Goal: Transaction & Acquisition: Book appointment/travel/reservation

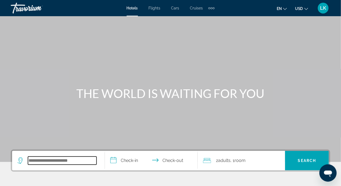
click at [35, 160] on input "Search widget" at bounding box center [62, 160] width 69 height 8
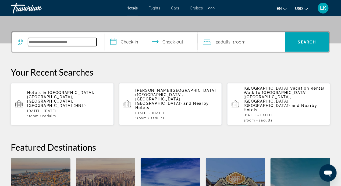
scroll to position [131, 0]
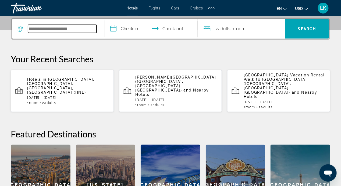
click at [35, 29] on input "Search widget" at bounding box center [62, 29] width 69 height 8
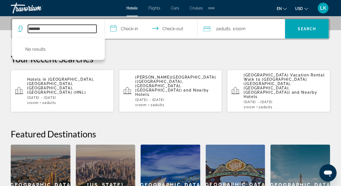
click at [42, 29] on input "******" at bounding box center [62, 29] width 69 height 8
type input "*"
click at [130, 58] on p "Your Recent Searches" at bounding box center [171, 58] width 320 height 11
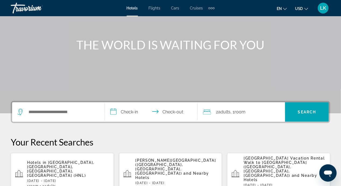
scroll to position [48, 0]
click at [20, 112] on icon "Search widget" at bounding box center [21, 112] width 6 height 6
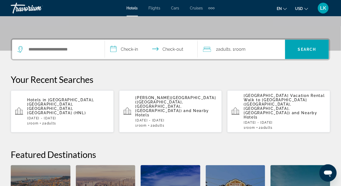
scroll to position [131, 0]
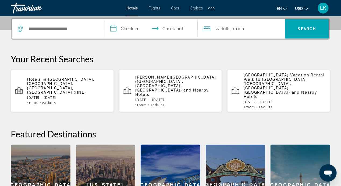
click at [101, 27] on app-destination-search "Search widget" at bounding box center [58, 28] width 93 height 19
click at [82, 27] on input "Search widget" at bounding box center [62, 29] width 69 height 8
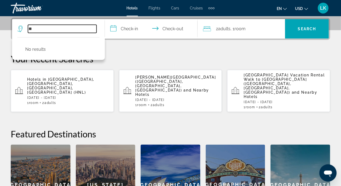
type input "*"
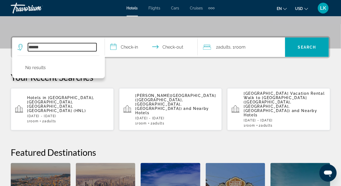
scroll to position [104, 0]
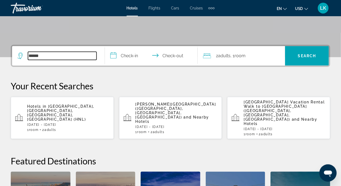
click at [47, 55] on input "******" at bounding box center [62, 56] width 69 height 8
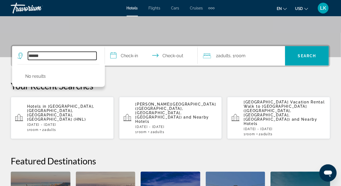
scroll to position [131, 0]
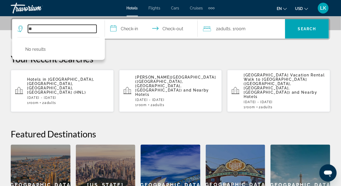
type input "*"
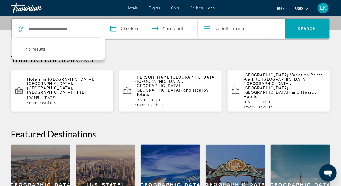
click at [147, 60] on p "Your Recent Searches" at bounding box center [171, 58] width 320 height 11
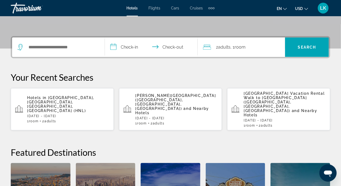
scroll to position [104, 0]
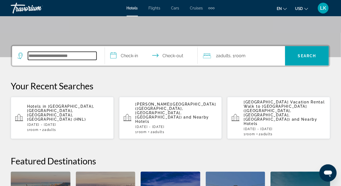
click at [86, 56] on input "Search widget" at bounding box center [62, 56] width 69 height 8
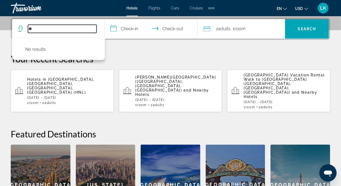
type input "*"
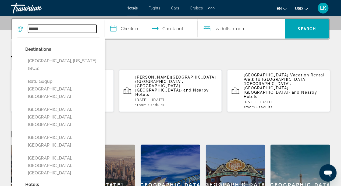
scroll to position [185, 0]
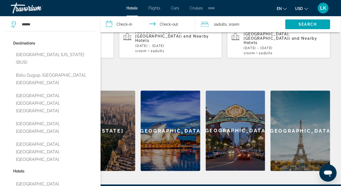
type input "**********"
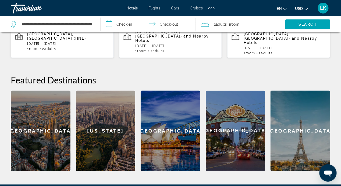
click at [128, 22] on input "**********" at bounding box center [149, 25] width 97 height 18
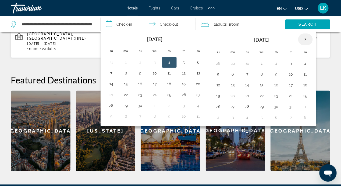
click at [301, 38] on th "Next month" at bounding box center [306, 39] width 15 height 12
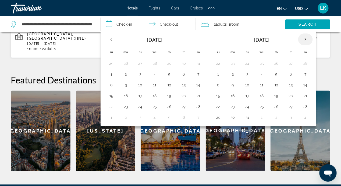
click at [300, 38] on th "Next month" at bounding box center [306, 39] width 15 height 12
click at [299, 39] on th "Next month" at bounding box center [306, 39] width 15 height 12
click at [302, 37] on th "Next month" at bounding box center [306, 39] width 15 height 12
click at [230, 83] on button "15" at bounding box center [233, 85] width 9 height 8
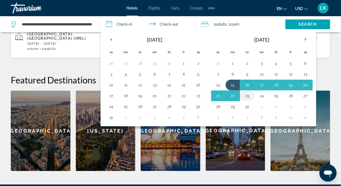
drag, startPoint x: 261, startPoint y: 95, endPoint x: 245, endPoint y: 95, distance: 16.7
click at [245, 95] on button "23" at bounding box center [247, 96] width 9 height 8
type input "**********"
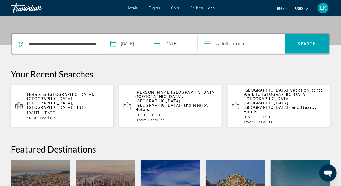
scroll to position [104, 0]
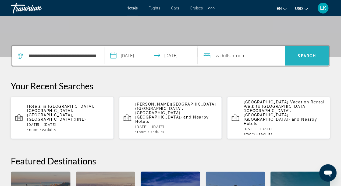
click at [309, 56] on span "Search" at bounding box center [307, 56] width 18 height 4
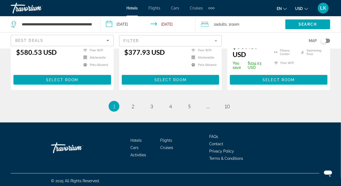
scroll to position [781, 0]
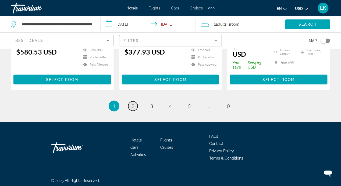
click at [133, 109] on span "2" at bounding box center [133, 106] width 3 height 6
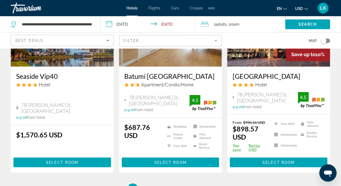
scroll to position [776, 0]
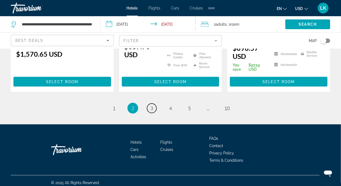
click at [149, 104] on link "page 3" at bounding box center [151, 107] width 9 height 9
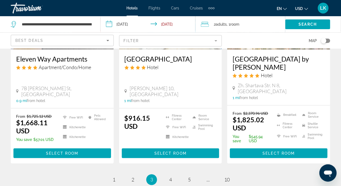
scroll to position [754, 0]
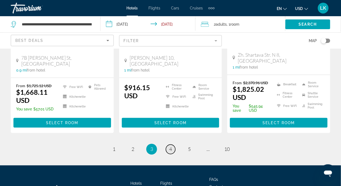
click at [171, 146] on span "4" at bounding box center [170, 149] width 3 height 6
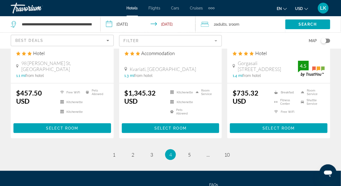
scroll to position [768, 0]
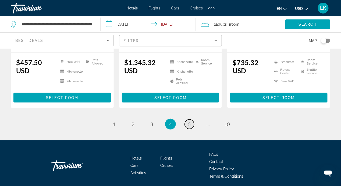
click at [190, 121] on span "5" at bounding box center [189, 124] width 3 height 6
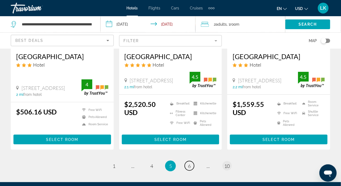
scroll to position [767, 0]
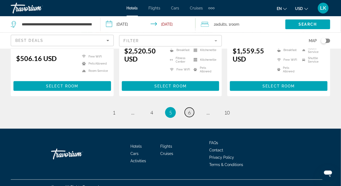
click at [189, 109] on span "6" at bounding box center [189, 112] width 3 height 6
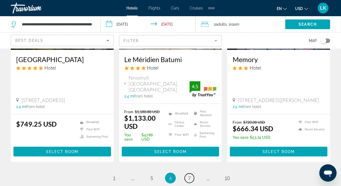
scroll to position [710, 0]
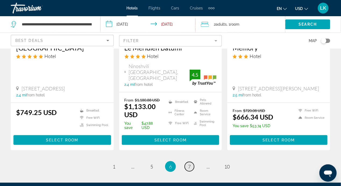
click at [191, 162] on link "page 7" at bounding box center [189, 166] width 9 height 9
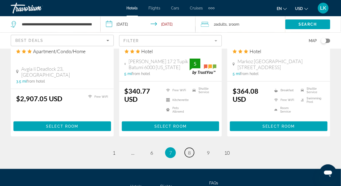
scroll to position [768, 0]
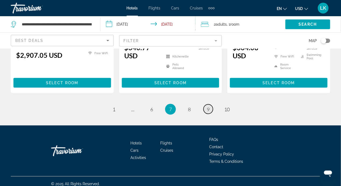
click at [207, 106] on span "9" at bounding box center [208, 109] width 3 height 6
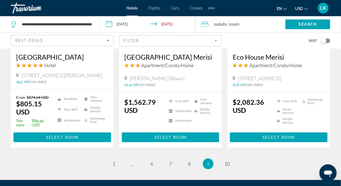
scroll to position [775, 0]
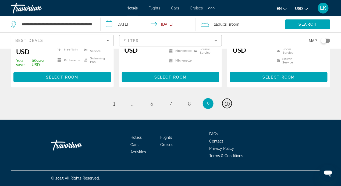
click at [227, 105] on span "10" at bounding box center [227, 103] width 5 height 6
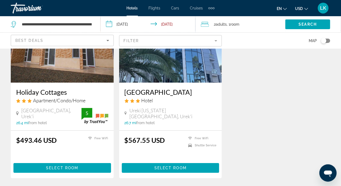
scroll to position [571, 0]
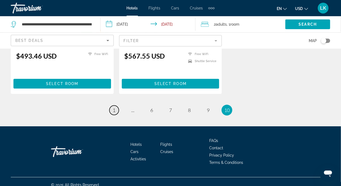
click at [116, 105] on link "page 1" at bounding box center [114, 109] width 9 height 9
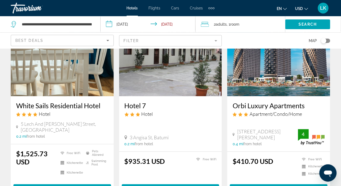
scroll to position [269, 0]
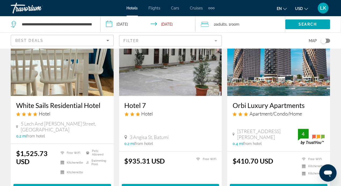
click at [280, 71] on img "Main content" at bounding box center [279, 53] width 103 height 86
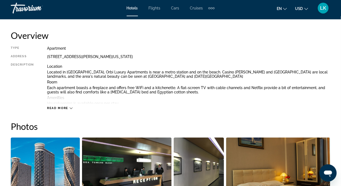
scroll to position [269, 0]
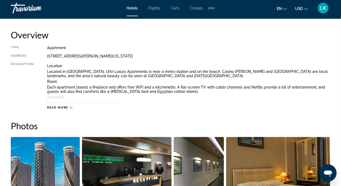
click at [69, 107] on div "Read more" at bounding box center [60, 108] width 26 height 4
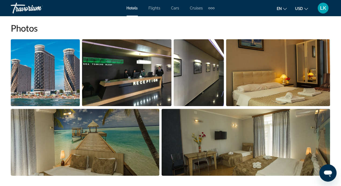
scroll to position [350, 0]
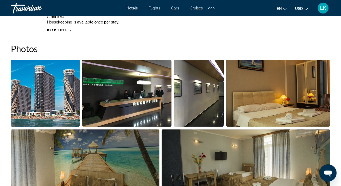
click at [273, 165] on img "Open full-screen image slider" at bounding box center [246, 162] width 169 height 67
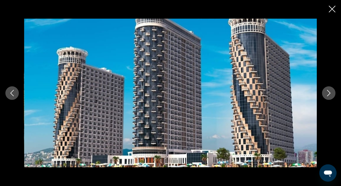
click at [329, 93] on icon "Next image" at bounding box center [329, 93] width 6 height 6
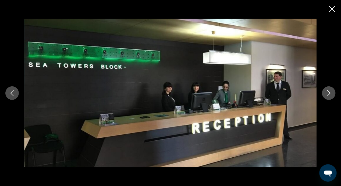
click at [333, 93] on button "Next image" at bounding box center [329, 92] width 13 height 13
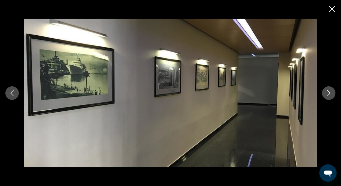
click at [332, 94] on icon "Next image" at bounding box center [329, 93] width 6 height 6
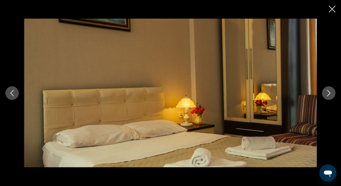
click at [332, 94] on icon "Next image" at bounding box center [329, 93] width 6 height 6
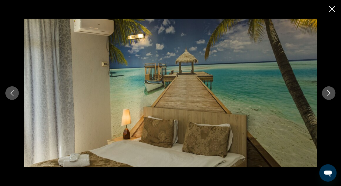
click at [332, 94] on icon "Next image" at bounding box center [329, 93] width 6 height 6
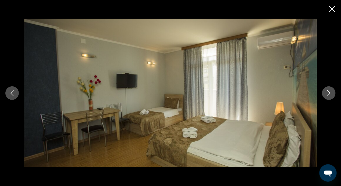
click at [332, 93] on icon "Next image" at bounding box center [329, 93] width 6 height 6
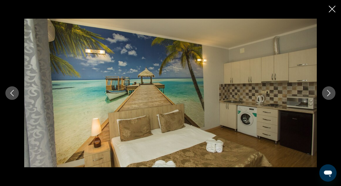
click at [334, 93] on button "Next image" at bounding box center [329, 92] width 13 height 13
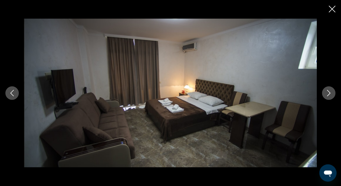
click at [334, 93] on button "Next image" at bounding box center [329, 92] width 13 height 13
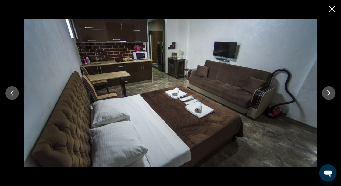
click at [334, 93] on button "Next image" at bounding box center [329, 92] width 13 height 13
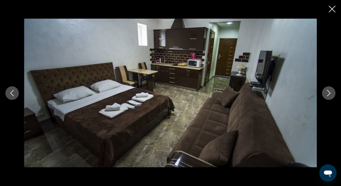
click at [334, 93] on button "Next image" at bounding box center [329, 92] width 13 height 13
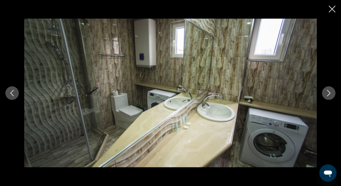
drag, startPoint x: 334, startPoint y: 93, endPoint x: 329, endPoint y: 95, distance: 5.5
click at [329, 95] on icon "Next image" at bounding box center [329, 93] width 6 height 6
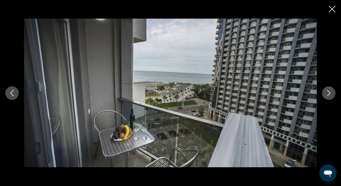
click at [329, 96] on button "Next image" at bounding box center [329, 92] width 13 height 13
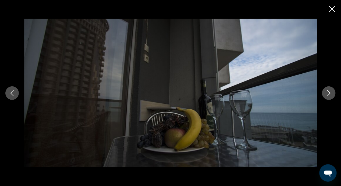
click at [330, 94] on icon "Next image" at bounding box center [329, 93] width 6 height 6
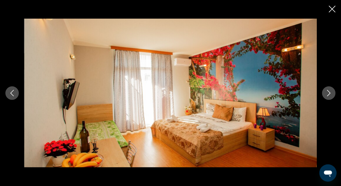
click at [328, 94] on icon "Next image" at bounding box center [329, 93] width 6 height 6
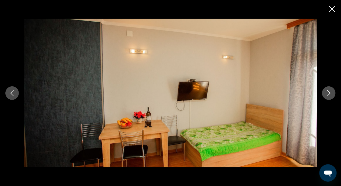
click at [328, 94] on icon "Next image" at bounding box center [329, 93] width 6 height 6
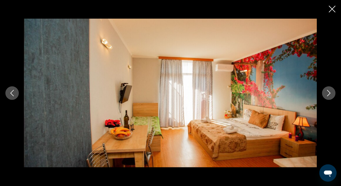
click at [328, 94] on icon "Next image" at bounding box center [329, 93] width 6 height 6
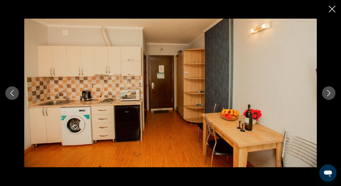
click at [328, 94] on icon "Next image" at bounding box center [329, 93] width 6 height 6
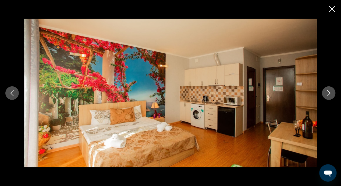
click at [328, 94] on icon "Next image" at bounding box center [329, 93] width 6 height 6
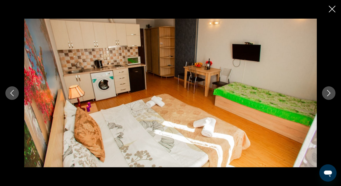
click at [328, 94] on icon "Next image" at bounding box center [329, 93] width 6 height 6
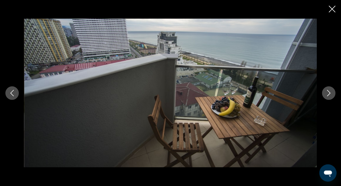
click at [329, 94] on icon "Next image" at bounding box center [329, 93] width 6 height 6
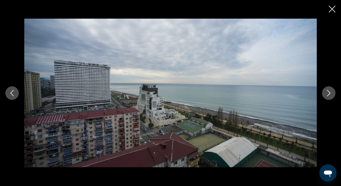
click at [329, 94] on icon "Next image" at bounding box center [329, 93] width 6 height 6
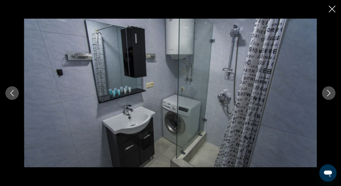
click at [329, 94] on icon "Next image" at bounding box center [329, 93] width 6 height 6
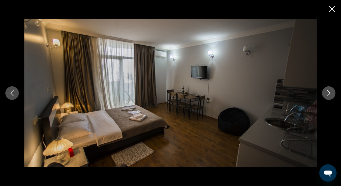
click at [329, 94] on icon "Next image" at bounding box center [329, 93] width 6 height 6
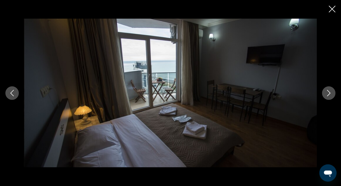
click at [329, 95] on icon "Next image" at bounding box center [330, 93] width 4 height 6
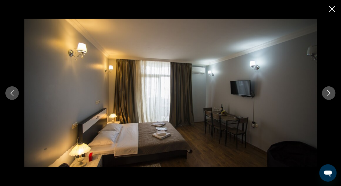
scroll to position [700, 0]
click at [331, 9] on icon "Close slideshow" at bounding box center [332, 9] width 7 height 7
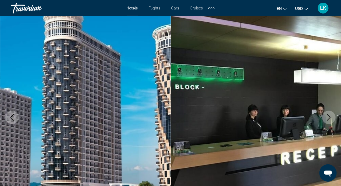
scroll to position [0, 0]
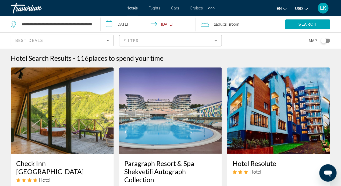
click at [49, 40] on div "Best Deals" at bounding box center [60, 40] width 91 height 6
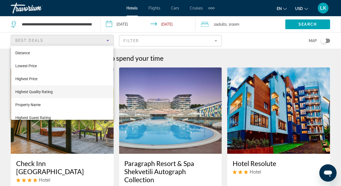
scroll to position [20, 0]
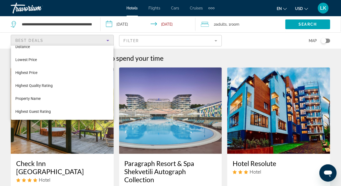
click at [0, 47] on html "**********" at bounding box center [170, 93] width 341 height 186
click at [181, 60] on div at bounding box center [170, 93] width 341 height 186
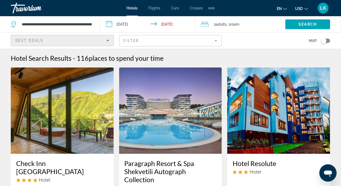
click at [50, 40] on div "Best Deals" at bounding box center [60, 40] width 91 height 6
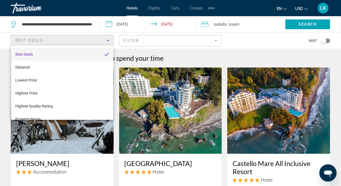
click at [109, 41] on div at bounding box center [170, 93] width 341 height 186
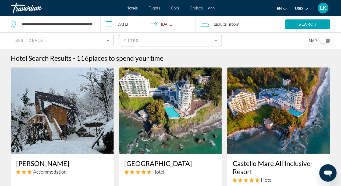
click at [16, 24] on icon "Search widget" at bounding box center [14, 24] width 6 height 6
click at [94, 24] on div "**********" at bounding box center [53, 24] width 84 height 16
click at [14, 24] on icon "Search widget" at bounding box center [14, 24] width 6 height 6
click at [72, 24] on input "**********" at bounding box center [56, 24] width 71 height 8
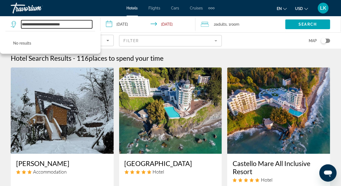
click at [75, 23] on input "**********" at bounding box center [56, 24] width 71 height 8
type input "*"
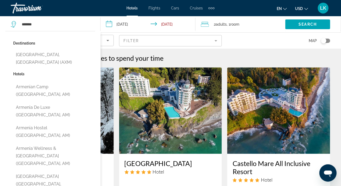
click at [61, 82] on button "Armenian Camp ([GEOGRAPHIC_DATA], AM)" at bounding box center [54, 91] width 82 height 18
type input "**********"
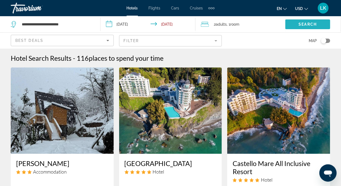
click at [304, 23] on span "Search" at bounding box center [308, 24] width 18 height 4
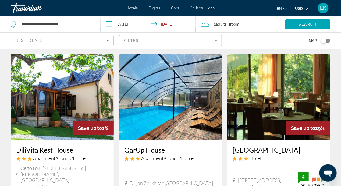
scroll to position [371, 0]
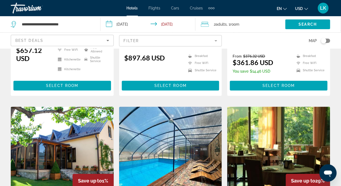
drag, startPoint x: 55, startPoint y: 118, endPoint x: 79, endPoint y: 110, distance: 25.2
click at [56, 117] on img "Main content" at bounding box center [62, 149] width 103 height 86
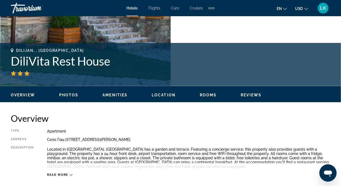
scroll to position [215, 0]
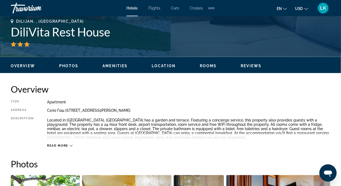
click at [71, 144] on icon "Main content" at bounding box center [71, 145] width 3 height 3
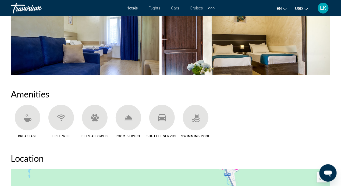
scroll to position [458, 0]
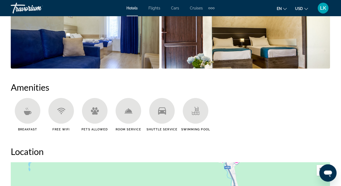
click at [23, 110] on div "Main content" at bounding box center [28, 111] width 26 height 26
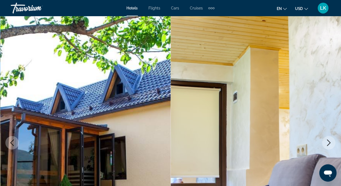
scroll to position [0, 0]
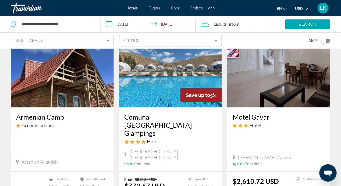
scroll to position [54, 0]
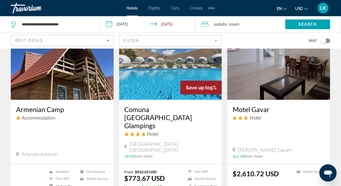
click at [148, 74] on img "Main content" at bounding box center [170, 56] width 103 height 86
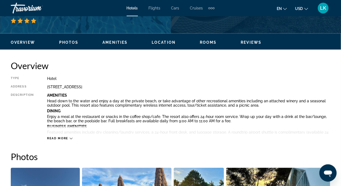
scroll to position [242, 0]
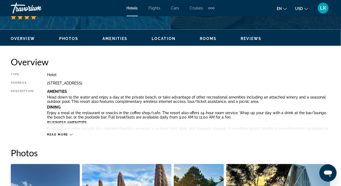
click at [70, 134] on icon "Main content" at bounding box center [71, 134] width 3 height 3
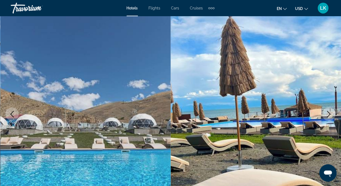
scroll to position [81, 0]
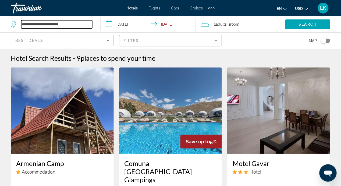
click at [77, 23] on input "**********" at bounding box center [56, 24] width 71 height 8
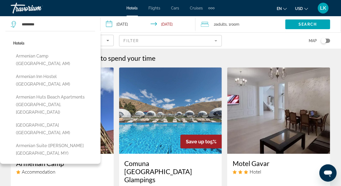
click at [65, 71] on button "Armenian Inn Hostel ([GEOGRAPHIC_DATA], AM)" at bounding box center [54, 80] width 82 height 18
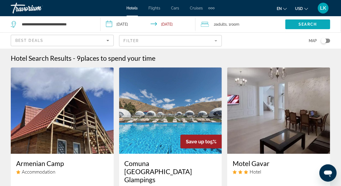
click at [312, 25] on span "Search" at bounding box center [308, 24] width 18 height 4
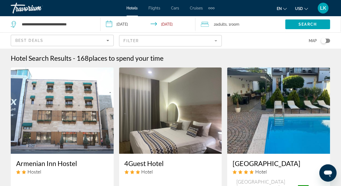
drag, startPoint x: 312, startPoint y: 25, endPoint x: 257, endPoint y: 56, distance: 63.4
click at [257, 56] on div "Hotel Search Results - 168 places to spend your time" at bounding box center [171, 58] width 320 height 8
click at [86, 23] on input "**********" at bounding box center [56, 24] width 71 height 8
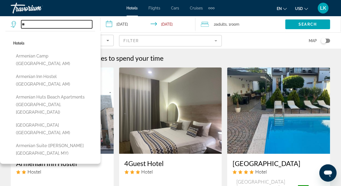
type input "*"
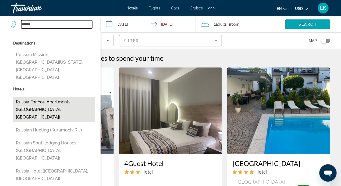
scroll to position [27, 0]
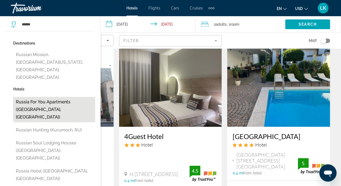
click at [36, 97] on button "Russia for you Apartments ([GEOGRAPHIC_DATA], [GEOGRAPHIC_DATA])" at bounding box center [54, 109] width 82 height 25
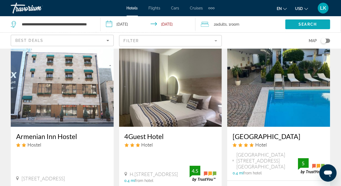
click at [311, 22] on span "Search widget" at bounding box center [308, 24] width 45 height 13
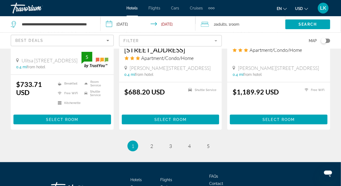
scroll to position [763, 0]
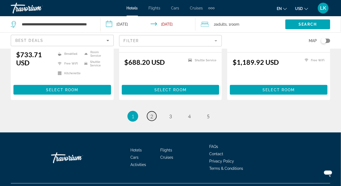
click at [154, 111] on link "page 2" at bounding box center [151, 115] width 9 height 9
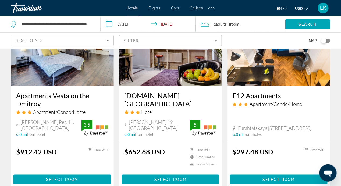
scroll to position [673, 0]
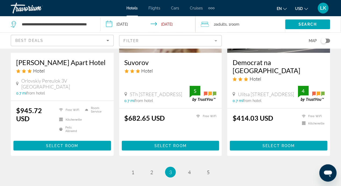
scroll to position [760, 0]
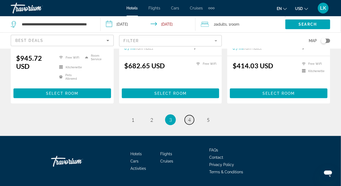
click at [189, 117] on span "4" at bounding box center [189, 120] width 3 height 6
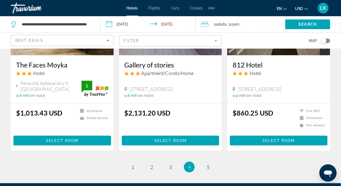
scroll to position [759, 0]
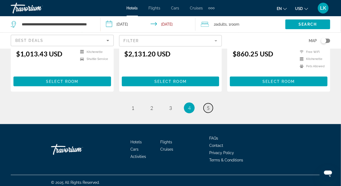
click at [210, 105] on link "page 5" at bounding box center [208, 107] width 9 height 9
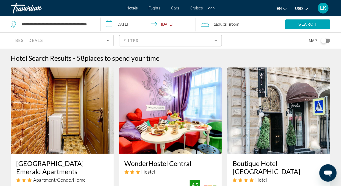
click at [93, 23] on div "**********" at bounding box center [53, 24] width 84 height 16
click at [94, 22] on div "**********" at bounding box center [53, 24] width 84 height 16
click at [92, 24] on input "**********" at bounding box center [56, 24] width 71 height 8
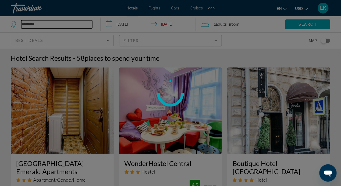
type input "*********"
click at [41, 23] on div at bounding box center [170, 93] width 341 height 186
click at [41, 25] on div at bounding box center [170, 93] width 341 height 186
click at [51, 23] on div at bounding box center [170, 93] width 341 height 186
click at [11, 20] on div at bounding box center [170, 93] width 341 height 186
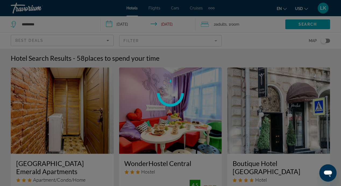
click at [13, 21] on div at bounding box center [170, 93] width 341 height 186
click at [41, 25] on div at bounding box center [170, 93] width 341 height 186
click at [173, 100] on div at bounding box center [170, 92] width 35 height 35
